Goal: Task Accomplishment & Management: Manage account settings

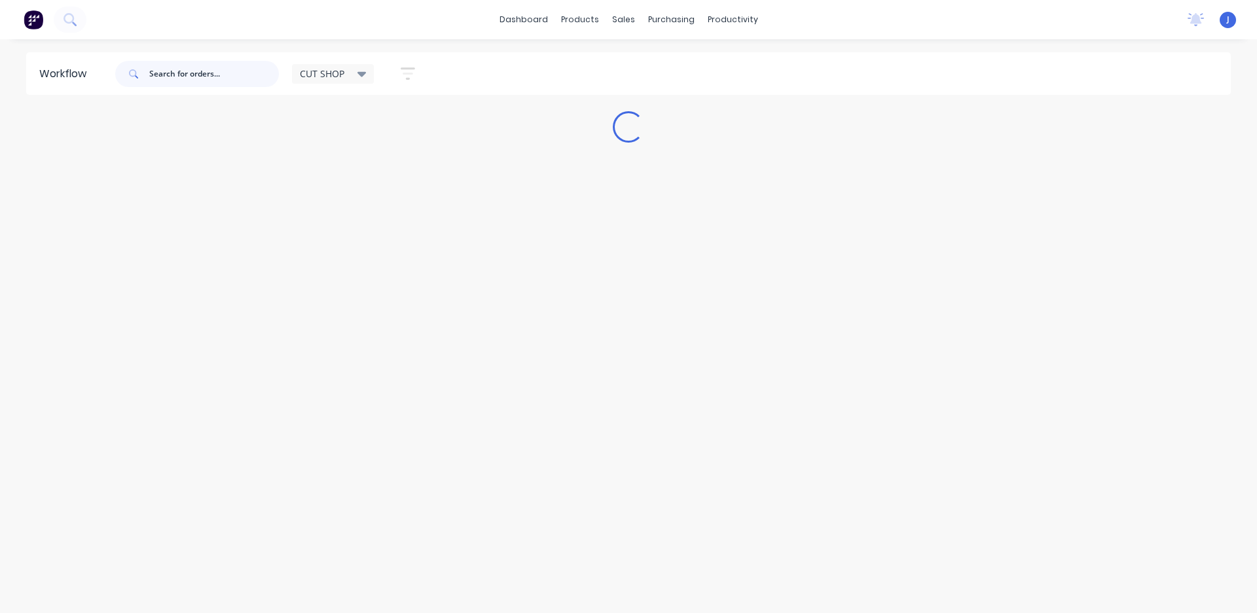
click at [213, 74] on input "text" at bounding box center [214, 74] width 130 height 26
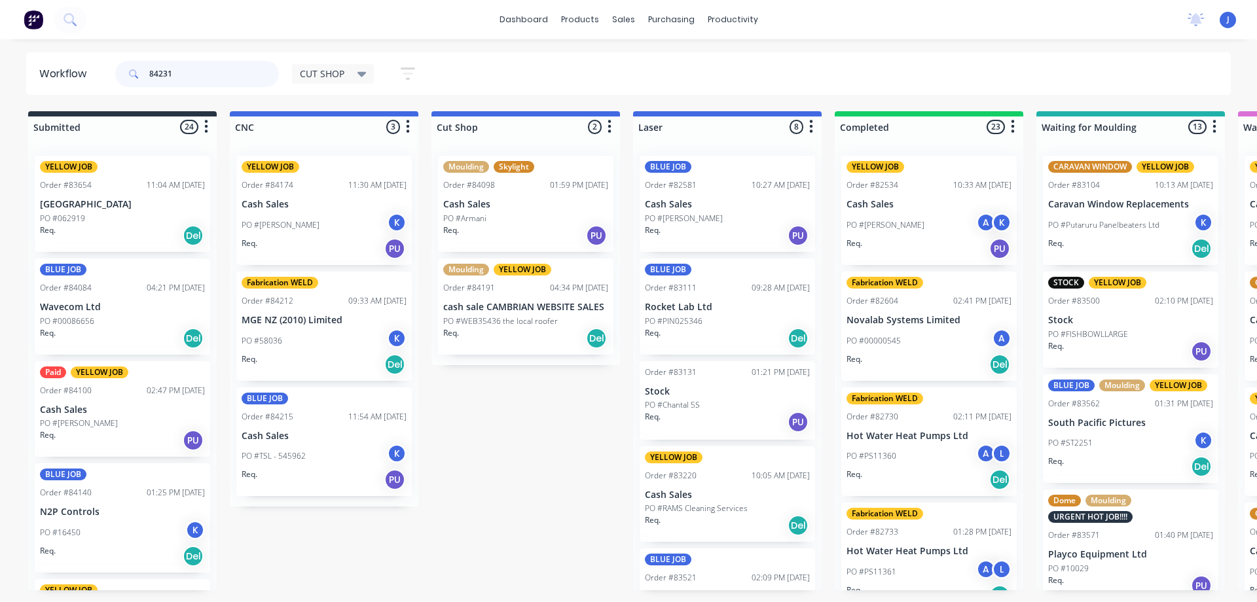
drag, startPoint x: 153, startPoint y: 74, endPoint x: 122, endPoint y: 73, distance: 30.8
click at [65, 83] on header "Workflow 84231 CUT SHOP Save new view None edit CUT SHOP (Default) edit DISPATC…" at bounding box center [628, 73] width 1205 height 43
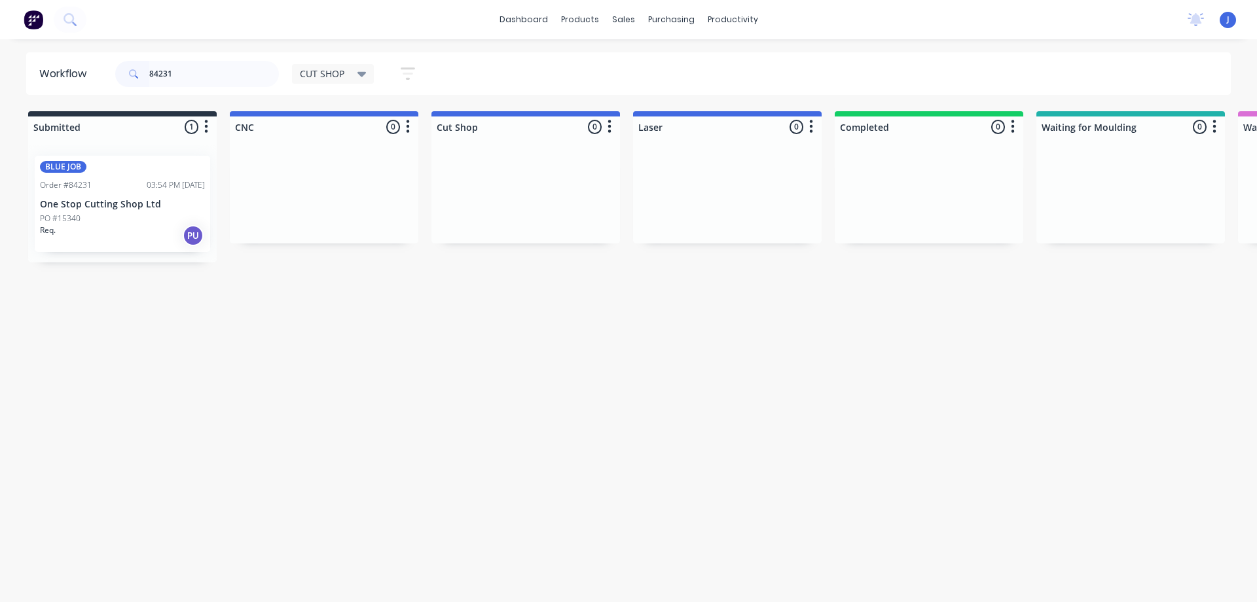
click at [153, 238] on div "Req. PU" at bounding box center [122, 236] width 165 height 22
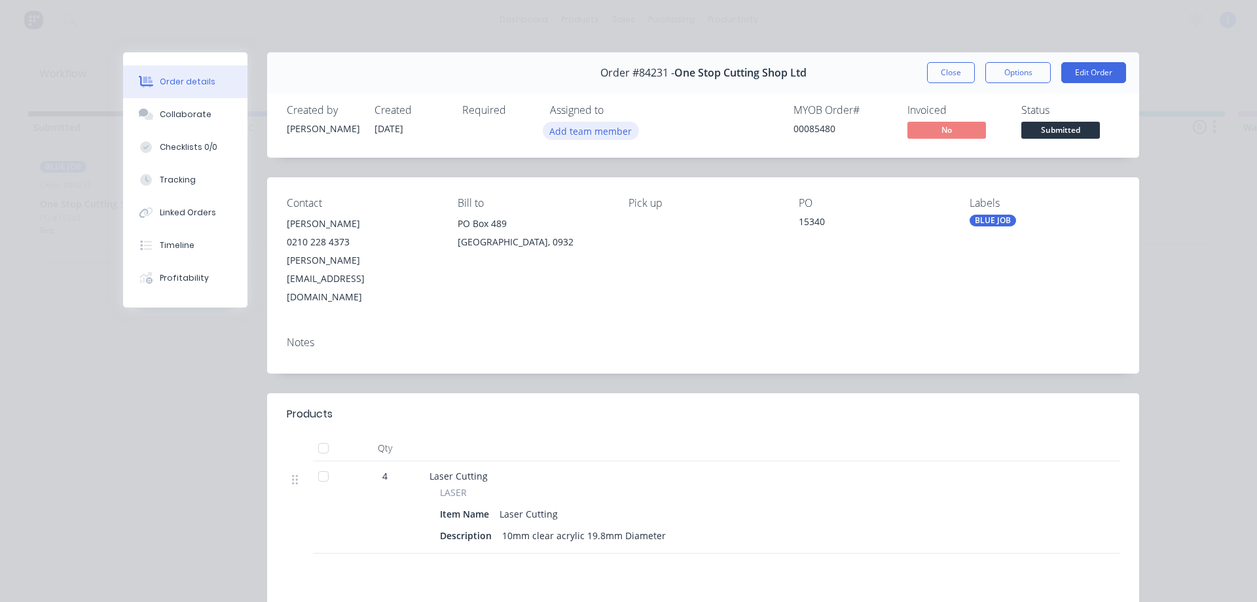
click at [613, 130] on button "Add team member" at bounding box center [591, 131] width 96 height 18
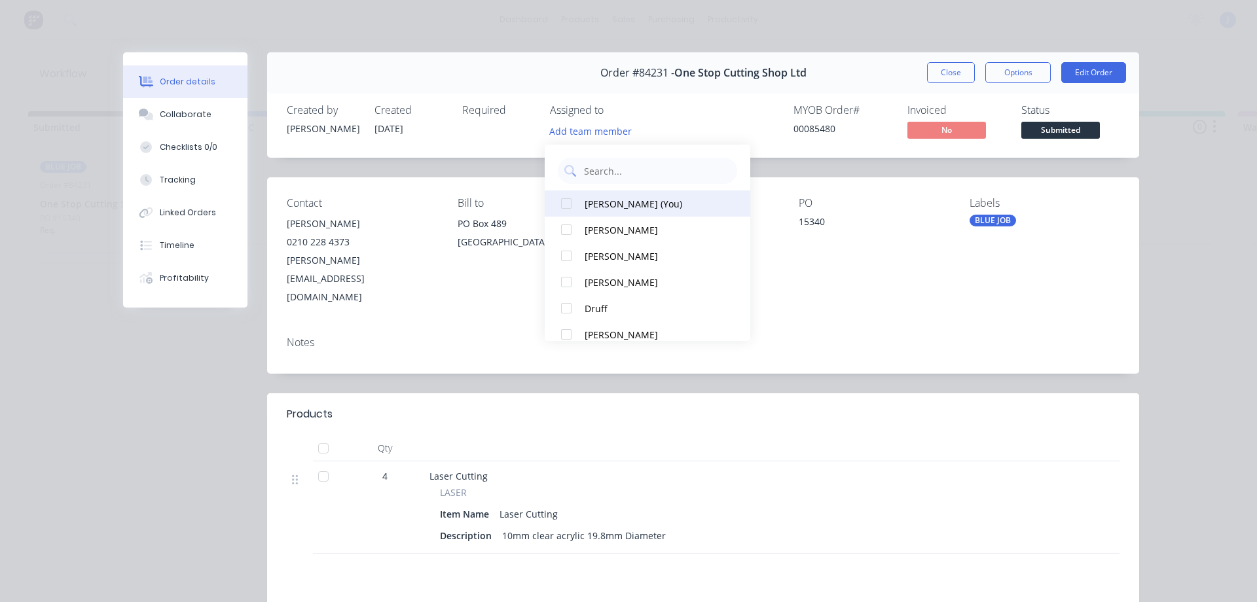
click at [592, 212] on button "[PERSON_NAME] (You)" at bounding box center [648, 203] width 206 height 26
click at [966, 70] on button "Close" at bounding box center [951, 72] width 48 height 21
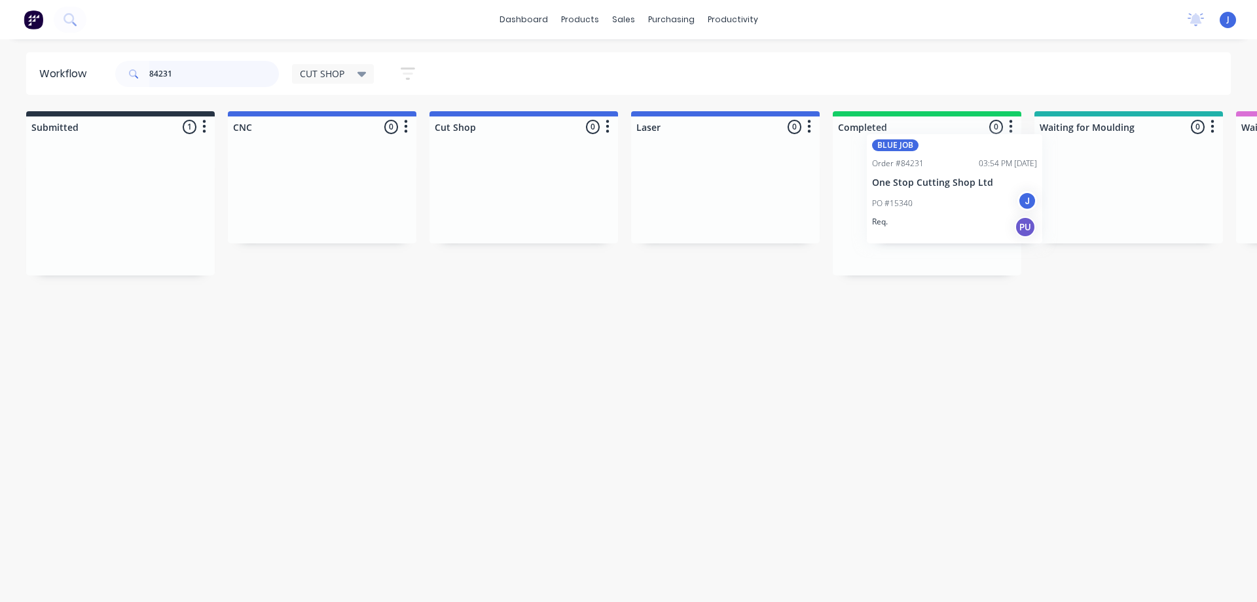
scroll to position [0, 9]
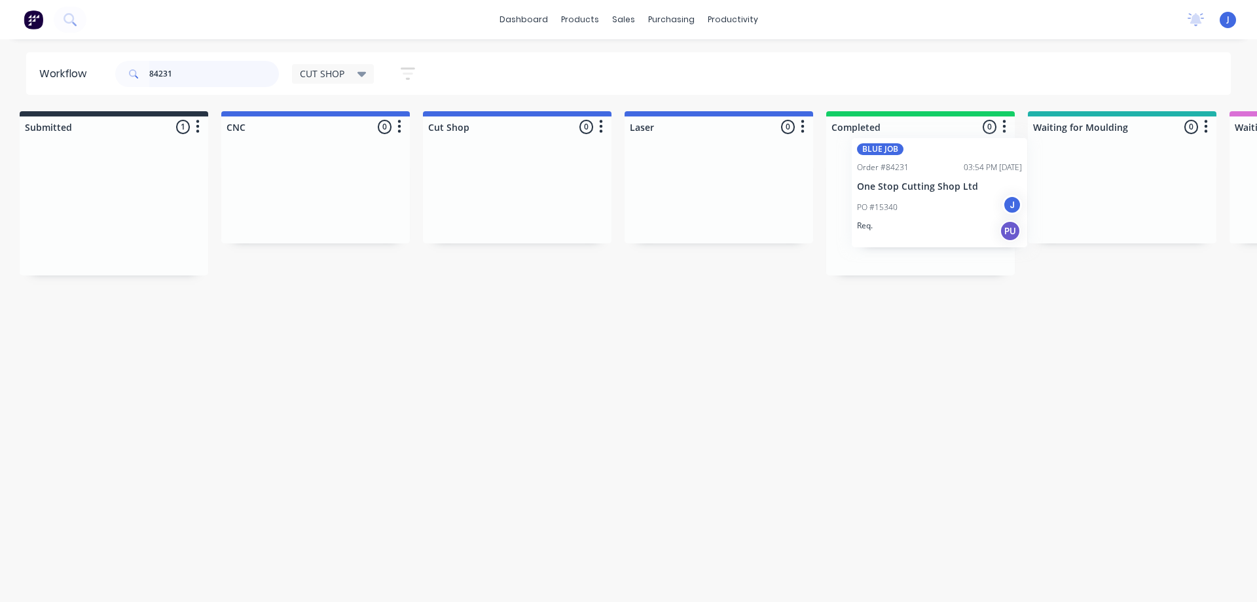
drag, startPoint x: 128, startPoint y: 233, endPoint x: 941, endPoint y: 219, distance: 812.5
drag, startPoint x: 225, startPoint y: 71, endPoint x: 0, endPoint y: 75, distance: 225.2
click at [0, 75] on div "Workflow 84231 CUT SHOP Save new view None edit CUT SHOP (Default) edit DISPATC…" at bounding box center [628, 73] width 1257 height 43
type input "85483"
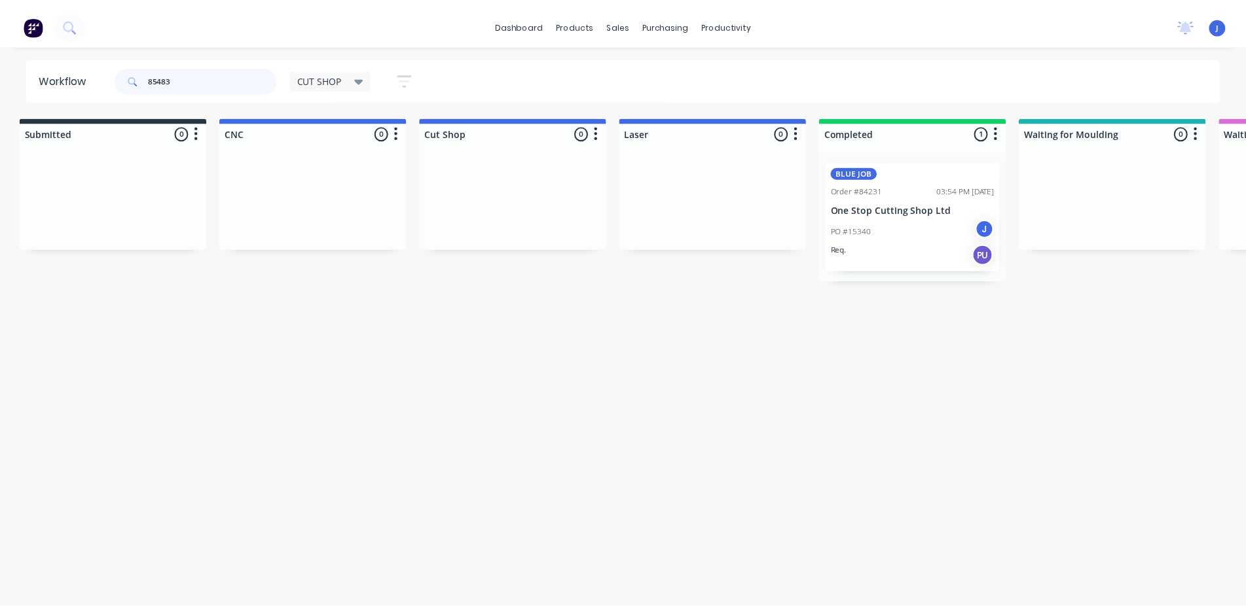
scroll to position [0, 0]
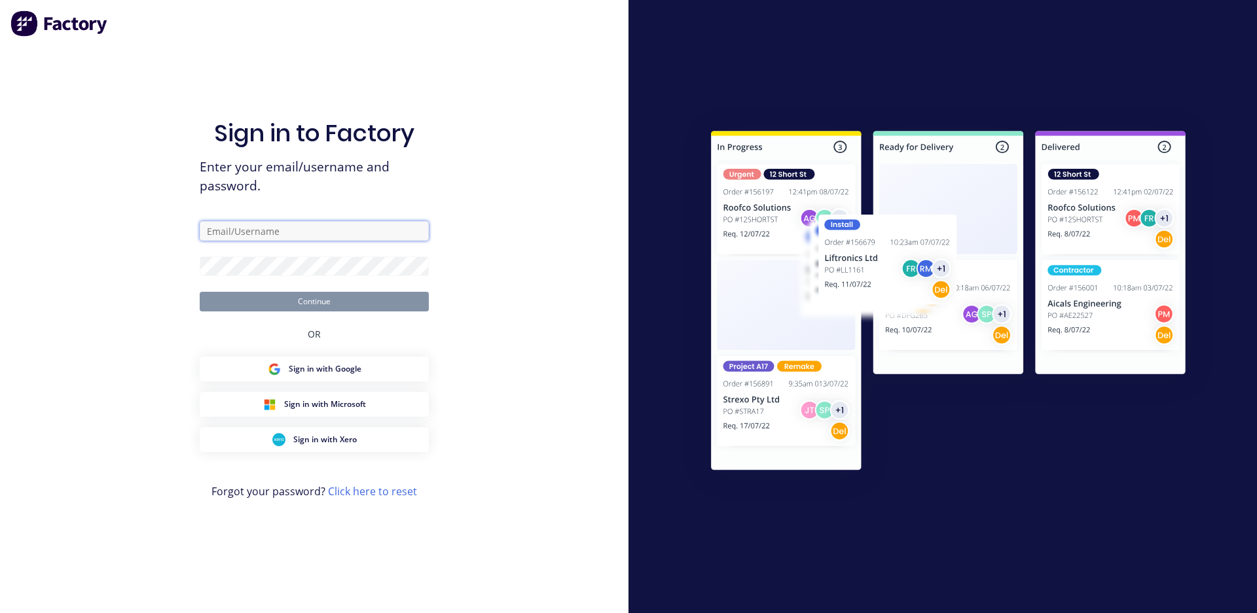
type input "[EMAIL_ADDRESS][DOMAIN_NAME]"
click at [331, 304] on button "Continue" at bounding box center [314, 302] width 229 height 20
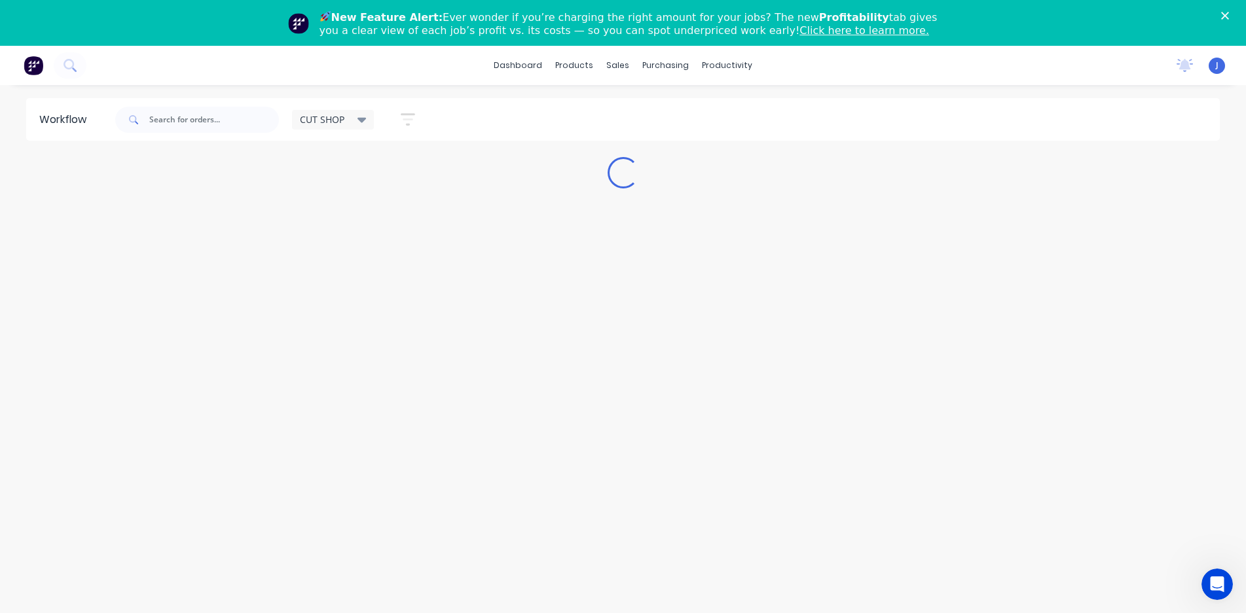
click at [1229, 13] on polygon "Close" at bounding box center [1225, 16] width 8 height 8
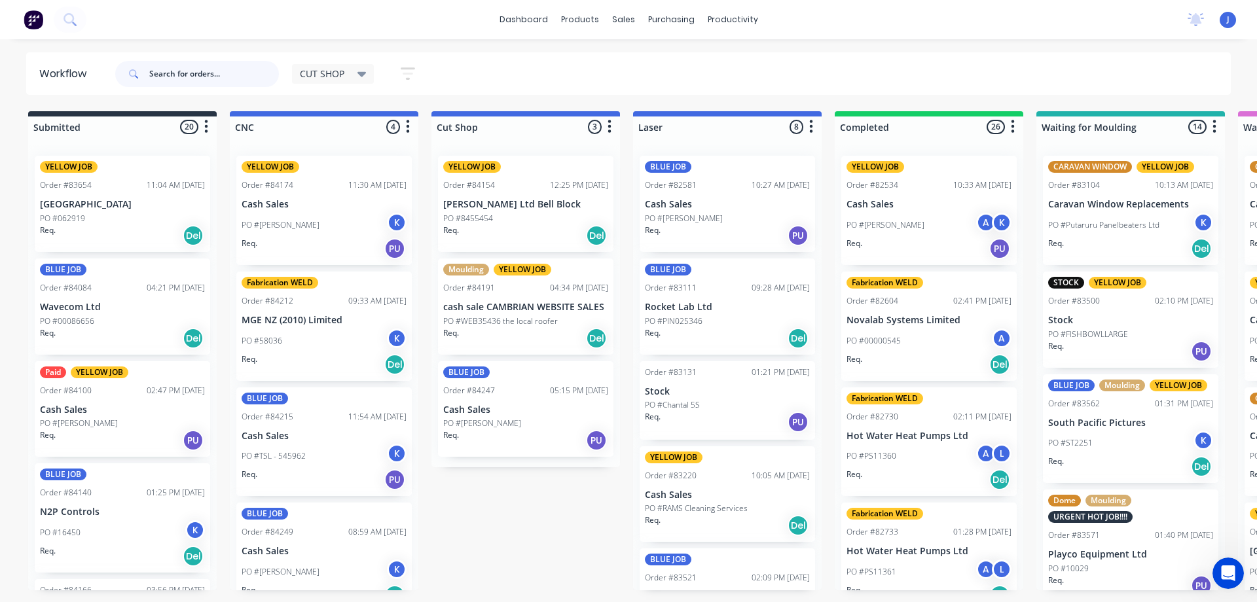
click at [242, 81] on input "text" at bounding box center [214, 74] width 130 height 26
type input "85483"
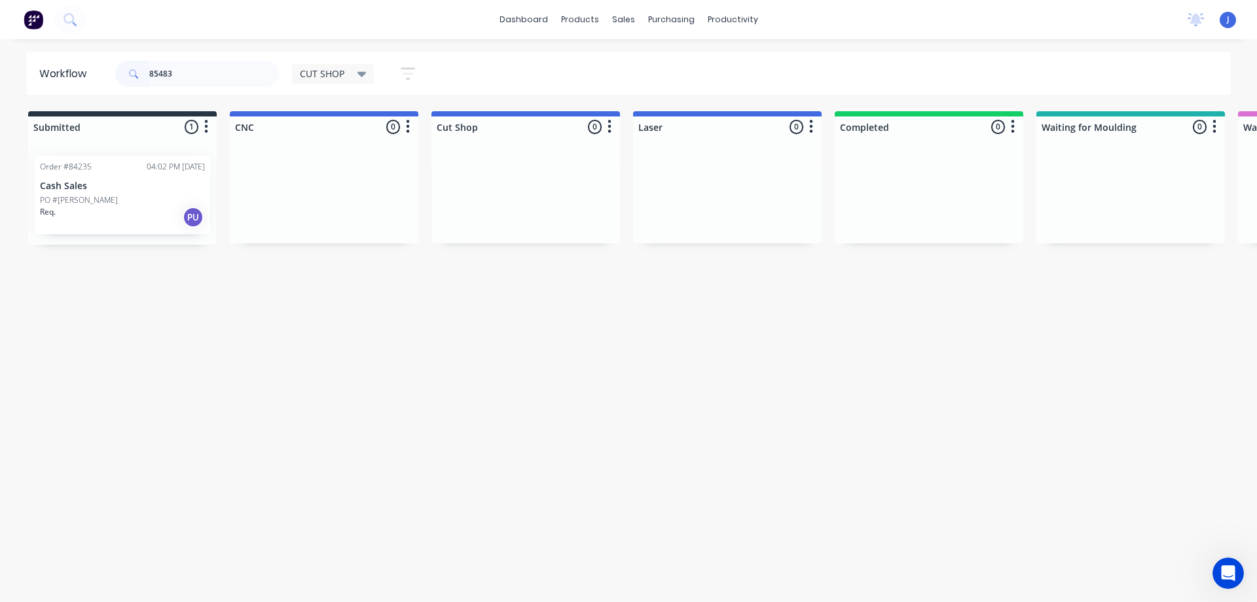
click at [134, 197] on div "PO #[PERSON_NAME]" at bounding box center [122, 200] width 165 height 12
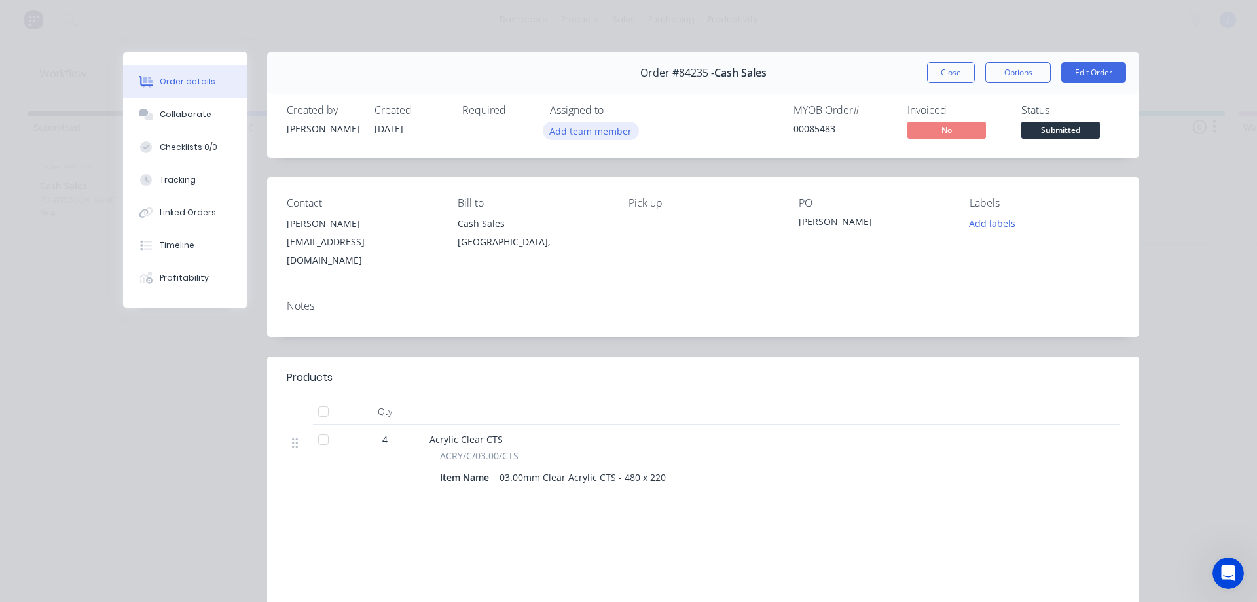
click at [601, 126] on button "Add team member" at bounding box center [591, 131] width 96 height 18
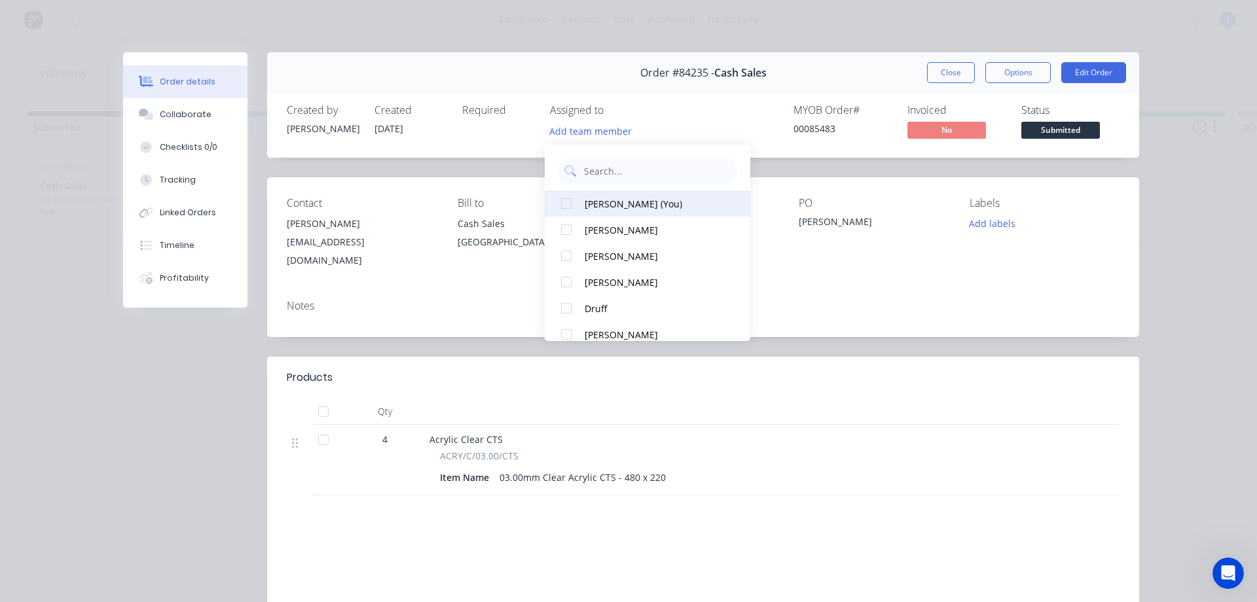
click at [578, 204] on div at bounding box center [566, 203] width 26 height 26
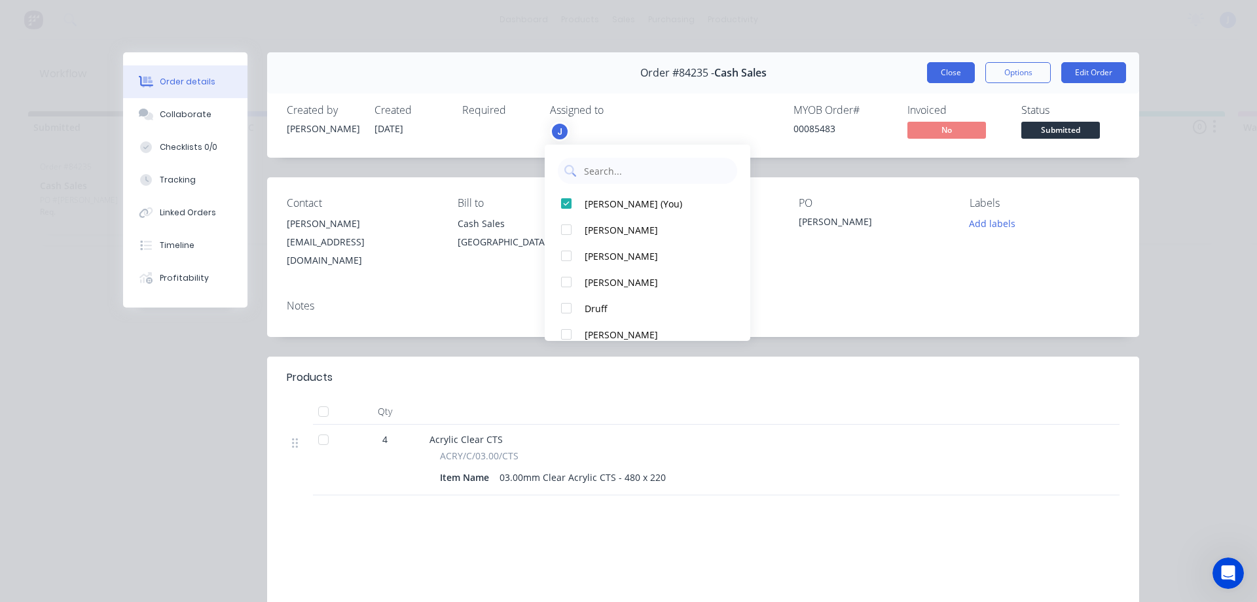
click at [949, 67] on button "Close" at bounding box center [951, 72] width 48 height 21
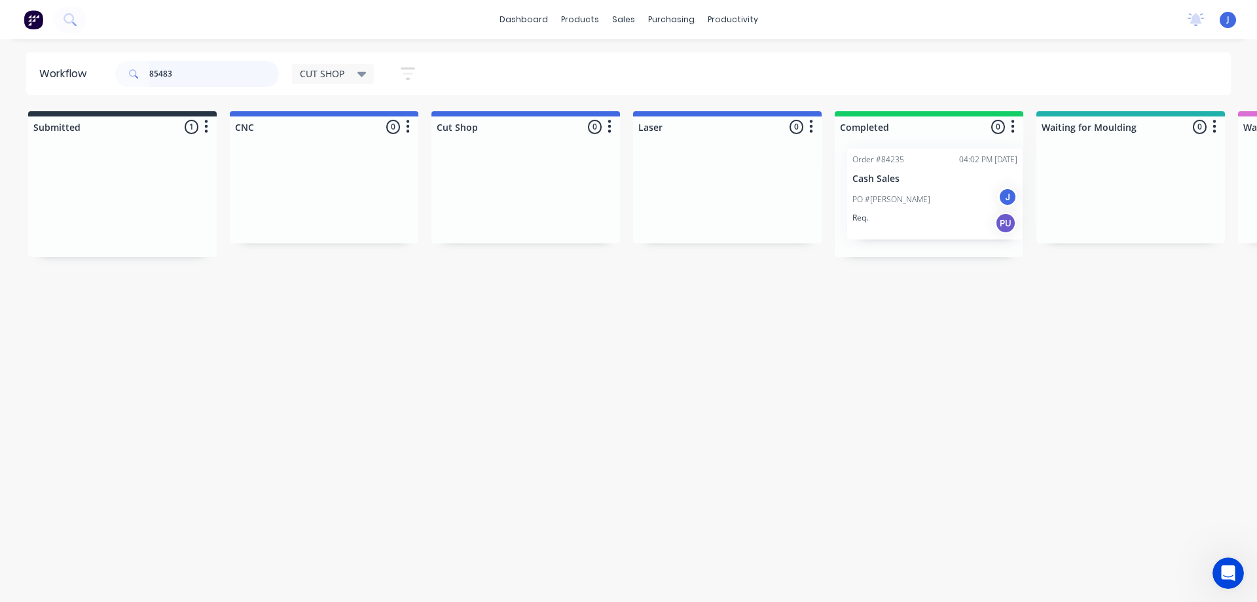
drag, startPoint x: 125, startPoint y: 204, endPoint x: 943, endPoint y: 197, distance: 818.3
